Goal: Task Accomplishment & Management: Check status

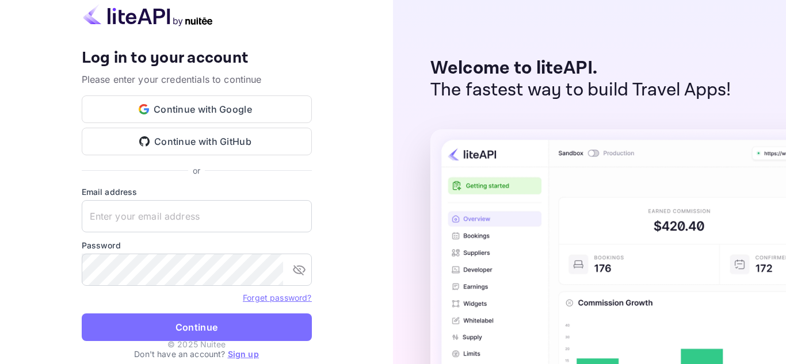
type input "[EMAIL_ADDRESS][DOMAIN_NAME]"
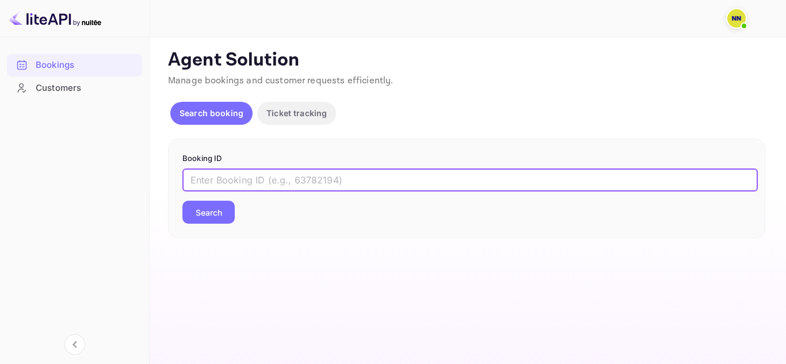
paste input "8312703"
click at [243, 174] on input "8312703" at bounding box center [470, 180] width 576 height 23
type input "8312703"
click at [182, 201] on button "Search" at bounding box center [208, 212] width 52 height 23
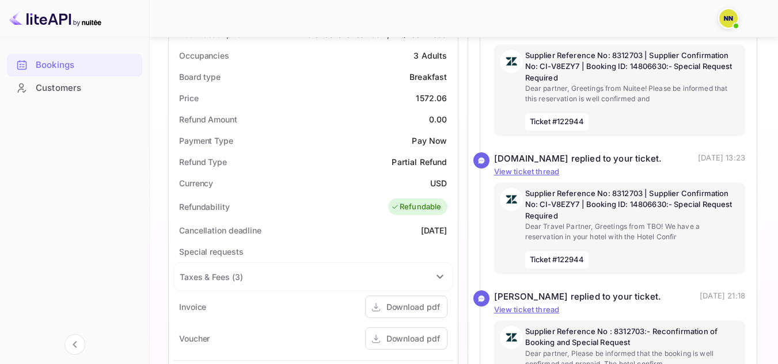
scroll to position [402, 0]
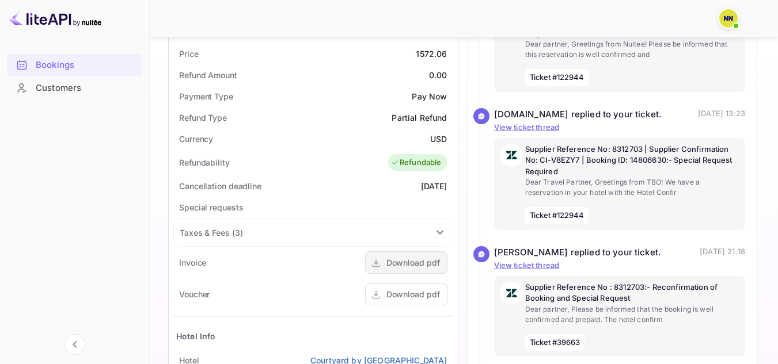
click at [403, 263] on div "Download pdf" at bounding box center [413, 263] width 54 height 12
click at [404, 296] on div "Download pdf" at bounding box center [413, 294] width 54 height 12
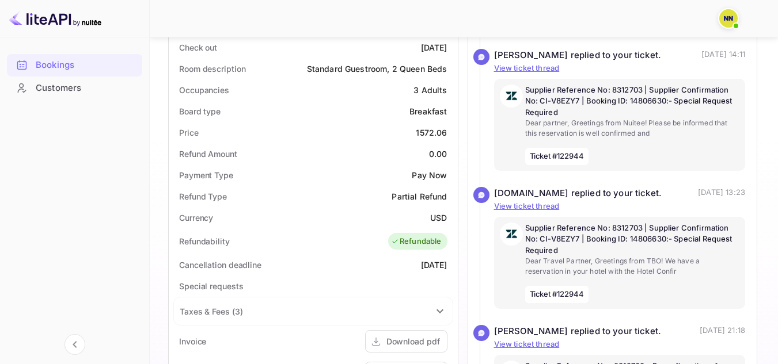
scroll to position [592, 0]
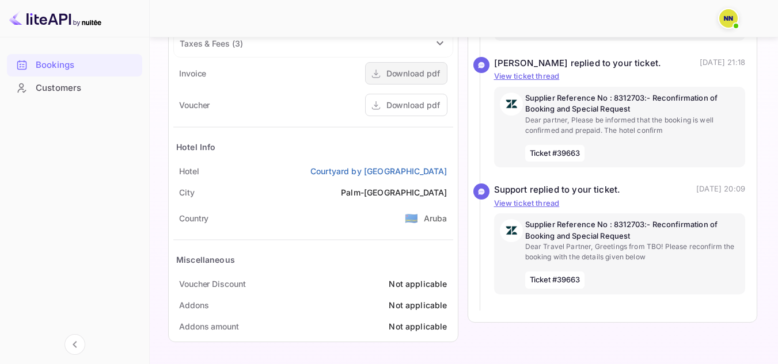
click at [435, 81] on div "Download pdf" at bounding box center [406, 73] width 82 height 22
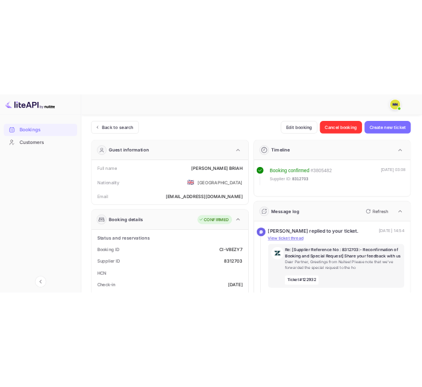
scroll to position [58, 0]
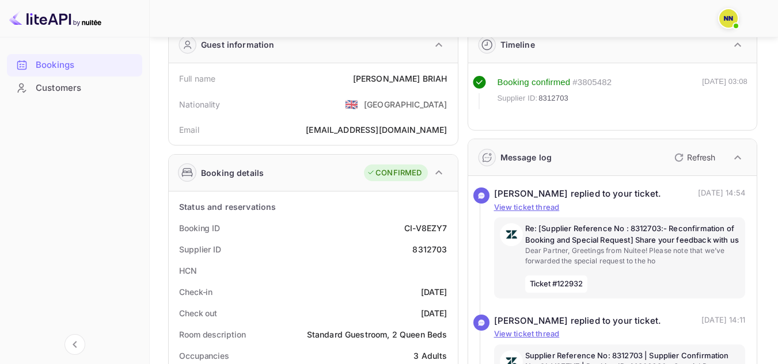
click at [427, 247] on div "8312703" at bounding box center [429, 249] width 35 height 12
copy div "8312703"
